Goal: Task Accomplishment & Management: Manage account settings

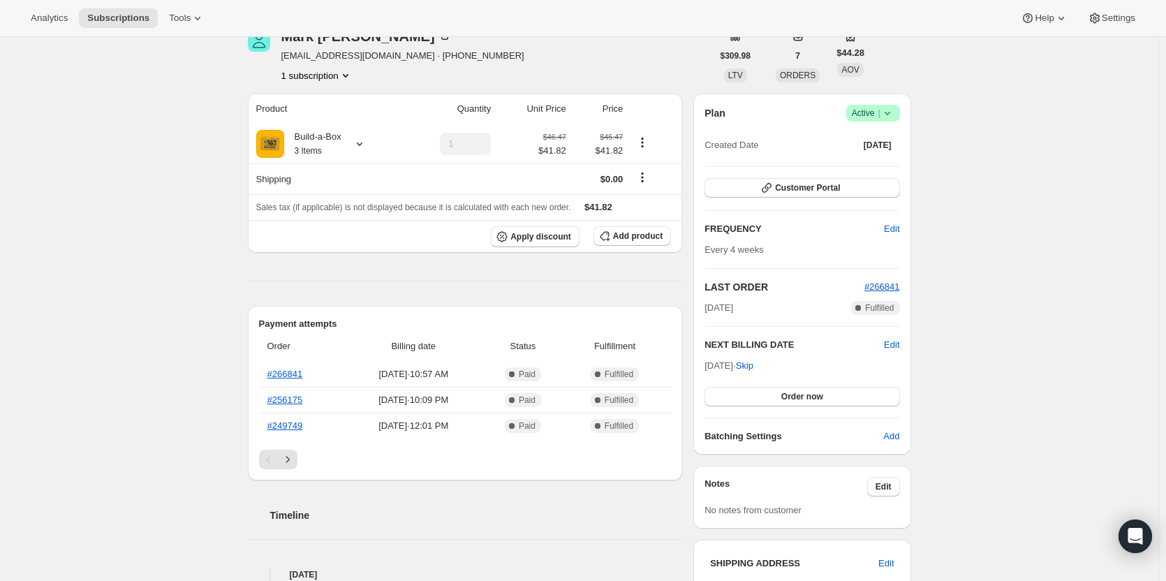
scroll to position [70, 0]
click at [626, 243] on span "Add product" at bounding box center [638, 237] width 50 height 11
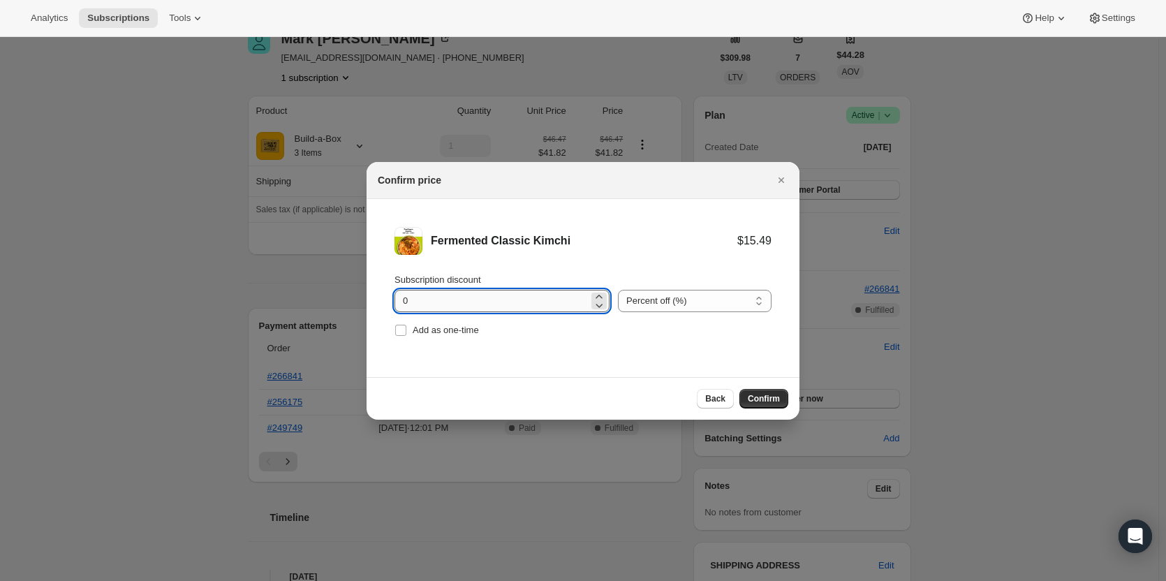
click at [491, 303] on input "0" at bounding box center [491, 301] width 194 height 22
type input "100"
click at [451, 334] on span "Add as one-time" at bounding box center [446, 330] width 66 height 10
click at [406, 334] on input "Add as one-time" at bounding box center [400, 330] width 11 height 11
checkbox input "true"
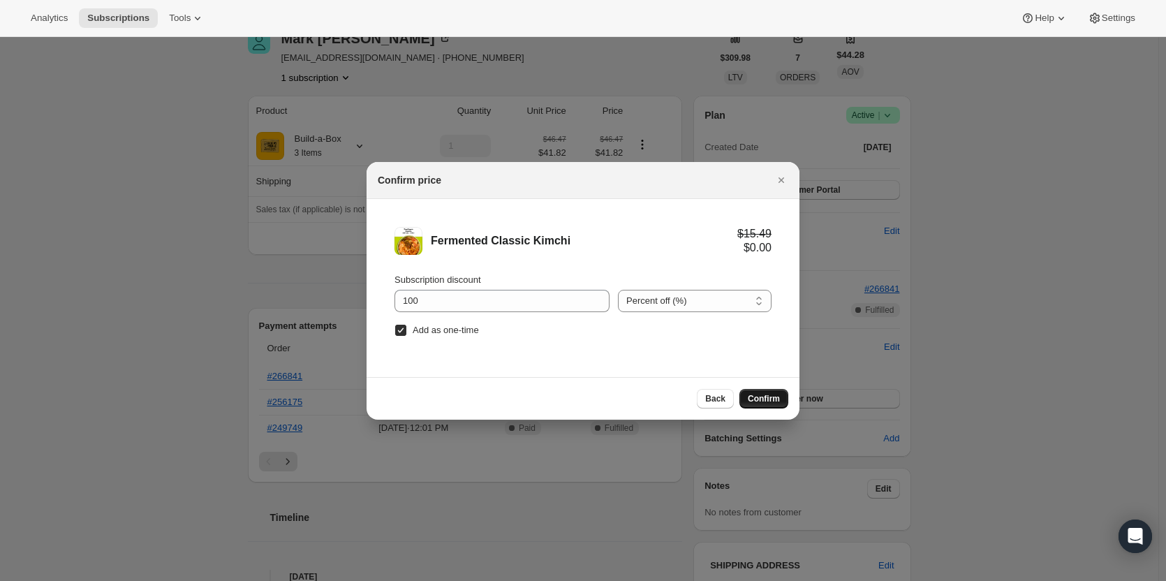
click at [785, 395] on button "Confirm" at bounding box center [763, 399] width 49 height 20
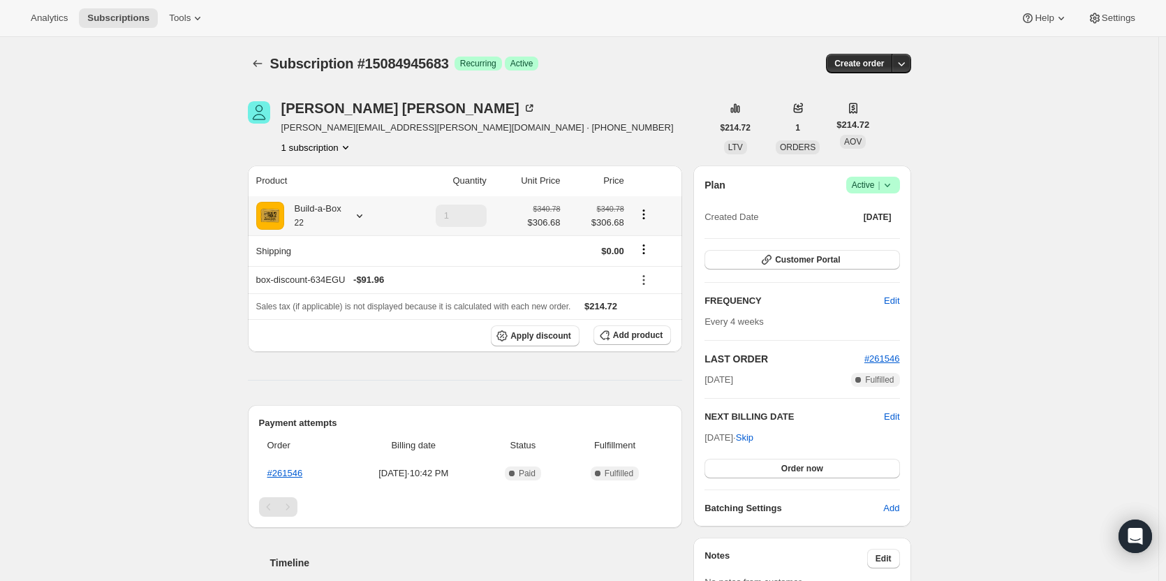
click at [358, 219] on icon at bounding box center [360, 216] width 14 height 14
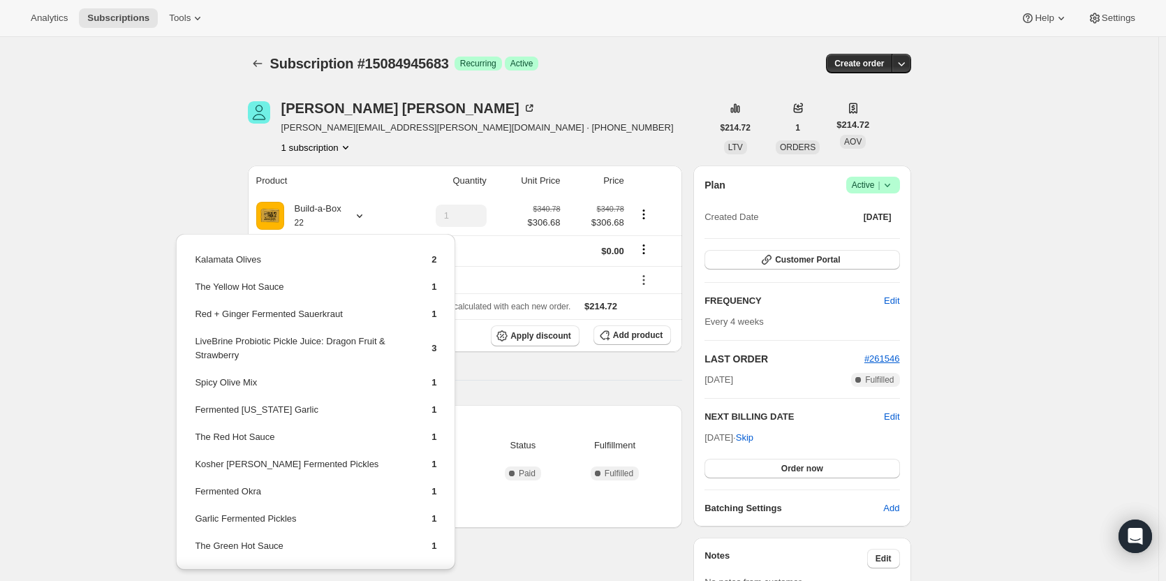
click at [162, 163] on div "Subscription #15084945683. This page is ready Subscription #15084945683 Success…" at bounding box center [579, 578] width 1158 height 1082
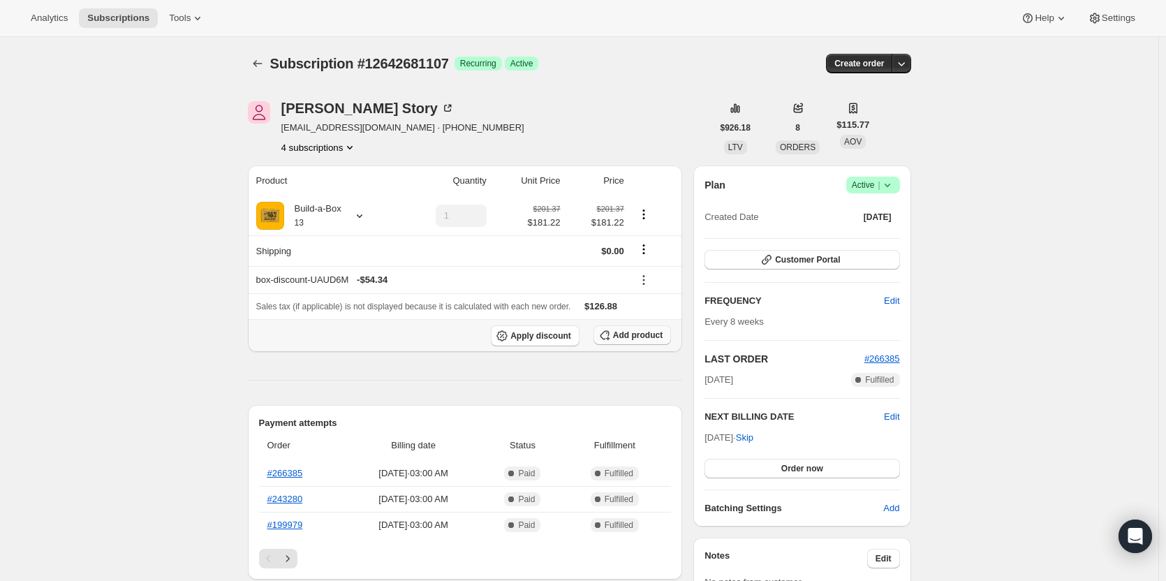
click at [629, 333] on span "Add product" at bounding box center [638, 334] width 50 height 11
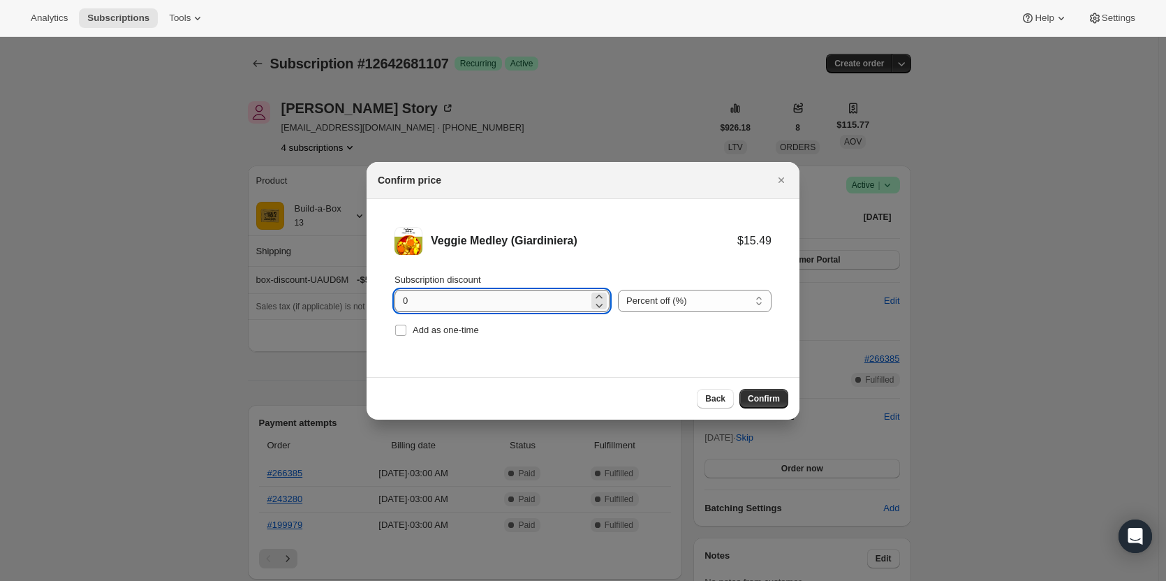
click at [551, 303] on input "0" at bounding box center [491, 301] width 194 height 22
type input "100"
click at [430, 330] on span "Add as one-time" at bounding box center [446, 330] width 66 height 10
click at [406, 330] on input "Add as one-time" at bounding box center [400, 330] width 11 height 11
checkbox input "true"
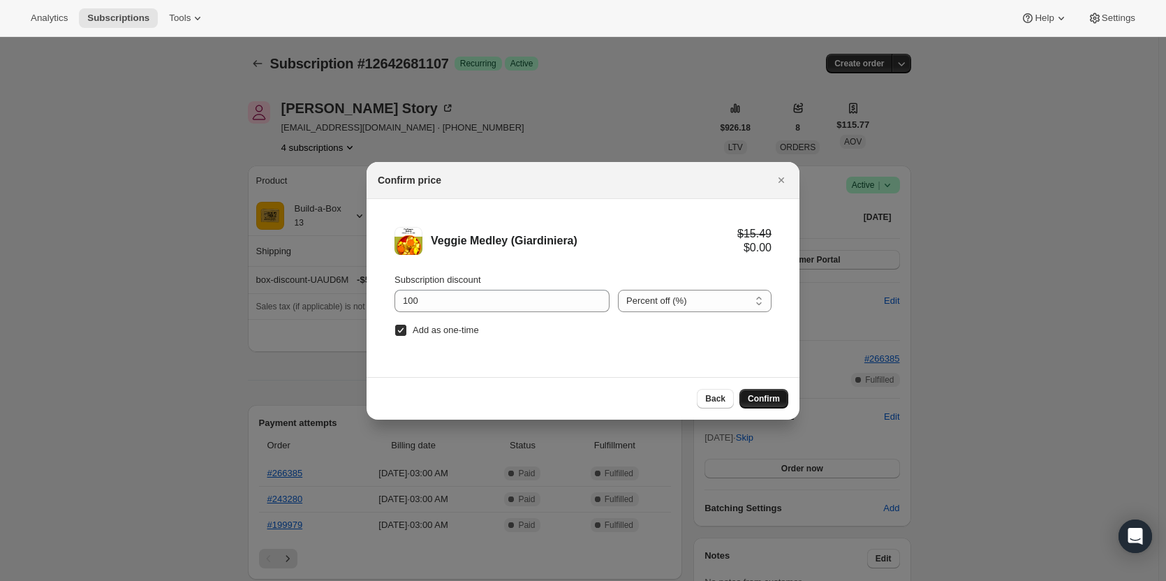
click at [762, 394] on span "Confirm" at bounding box center [764, 398] width 32 height 11
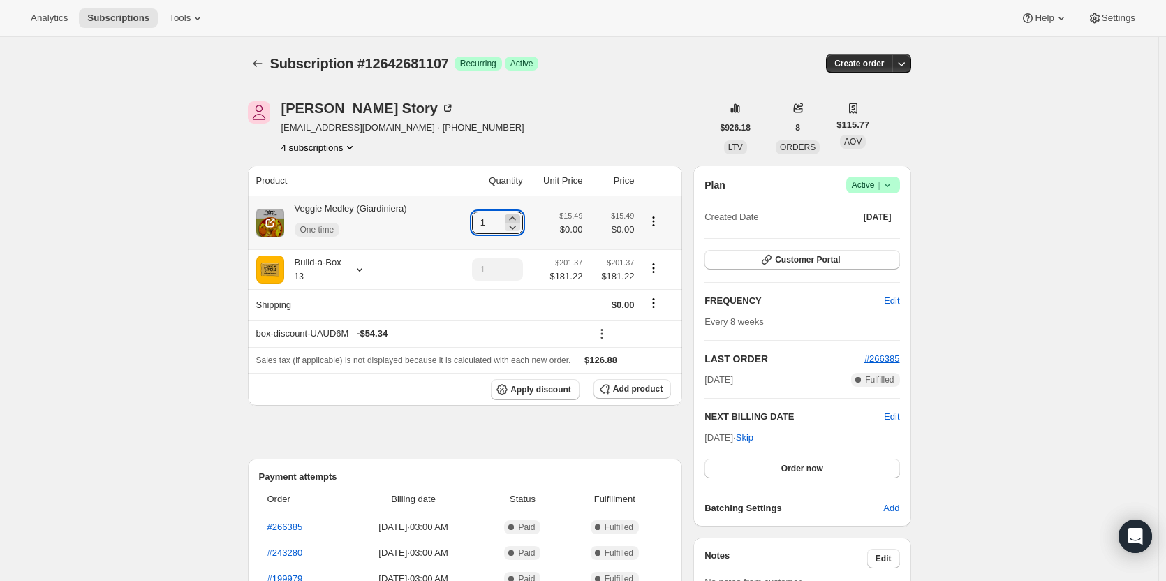
click at [517, 214] on icon at bounding box center [512, 219] width 14 height 14
type input "2"
